Goal: Task Accomplishment & Management: Manage account settings

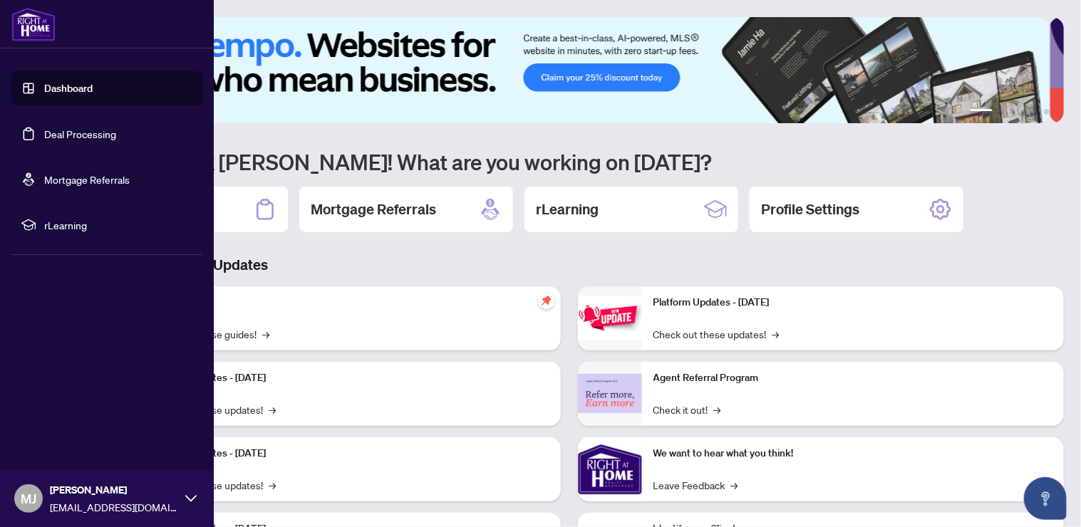
click at [103, 136] on link "Deal Processing" at bounding box center [80, 134] width 72 height 13
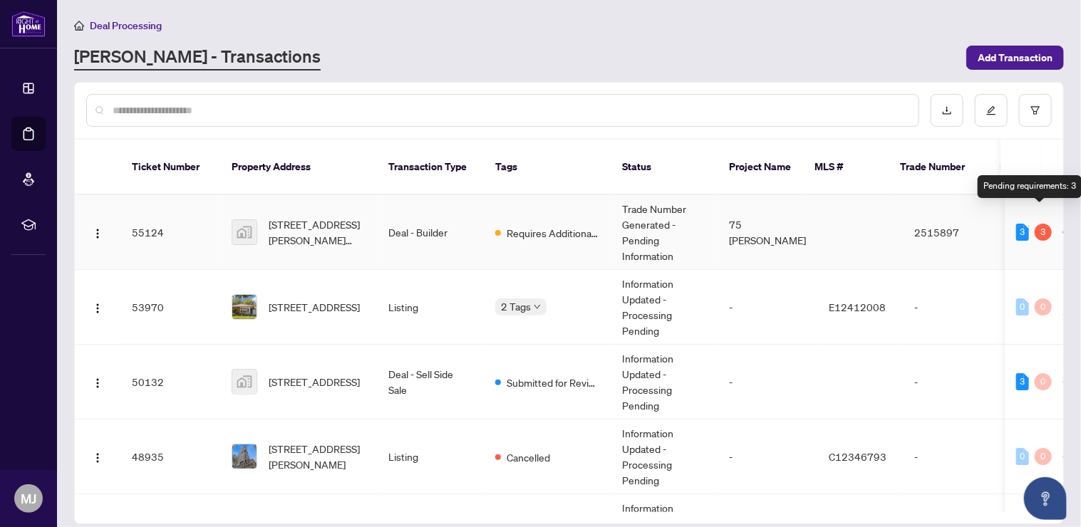
click at [1018, 224] on td "3 3" at bounding box center [1034, 232] width 58 height 75
click at [1027, 224] on div "3 3" at bounding box center [1034, 232] width 36 height 17
click at [1019, 224] on div "3" at bounding box center [1022, 232] width 13 height 17
click at [423, 217] on td "Deal - Builder" at bounding box center [430, 232] width 107 height 75
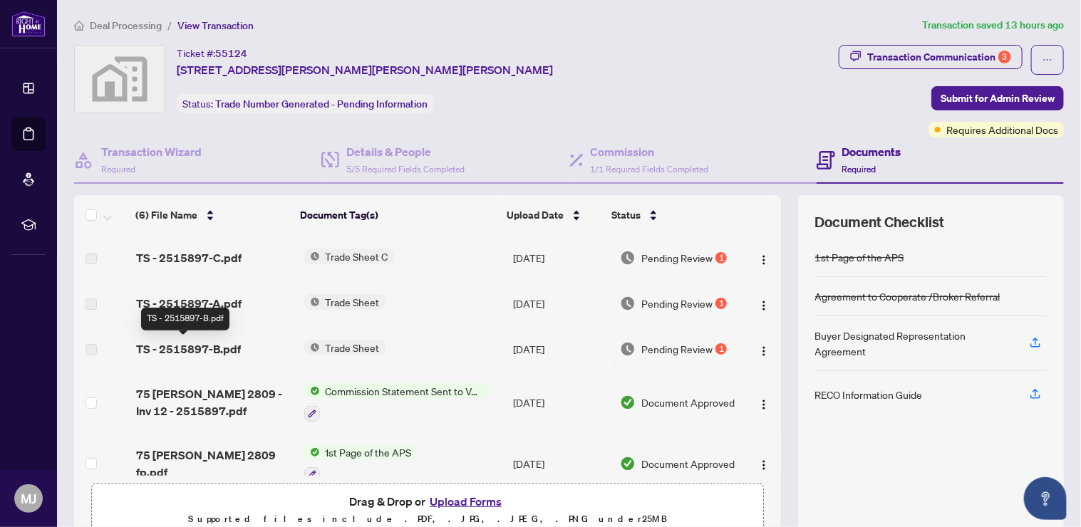
click at [201, 356] on span "TS - 2515897-B.pdf" at bounding box center [188, 349] width 105 height 17
click at [363, 386] on span "Commission Statement Sent to Vendor" at bounding box center [404, 391] width 169 height 16
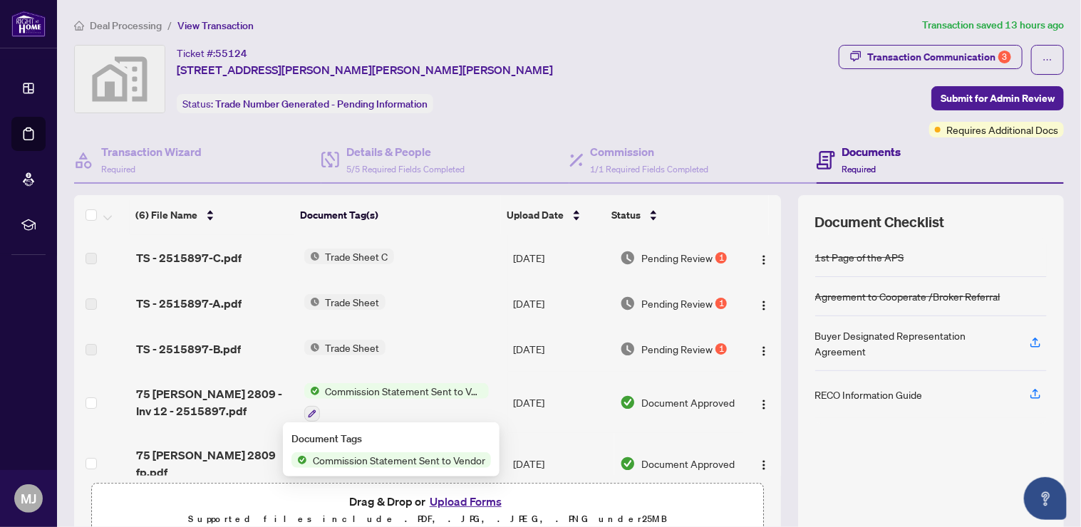
click at [191, 395] on span "75 [PERSON_NAME] 2809 - Inv 12 - 2515897.pdf" at bounding box center [214, 402] width 156 height 34
